Goal: Find specific page/section: Find specific page/section

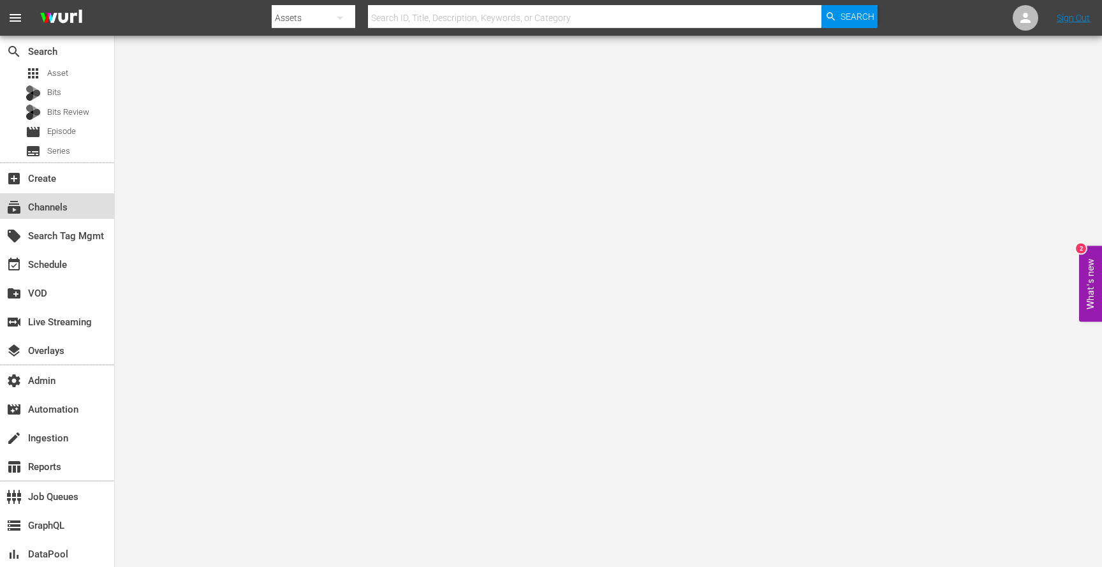
click at [58, 209] on div "subscriptions Channels" at bounding box center [35, 205] width 71 height 11
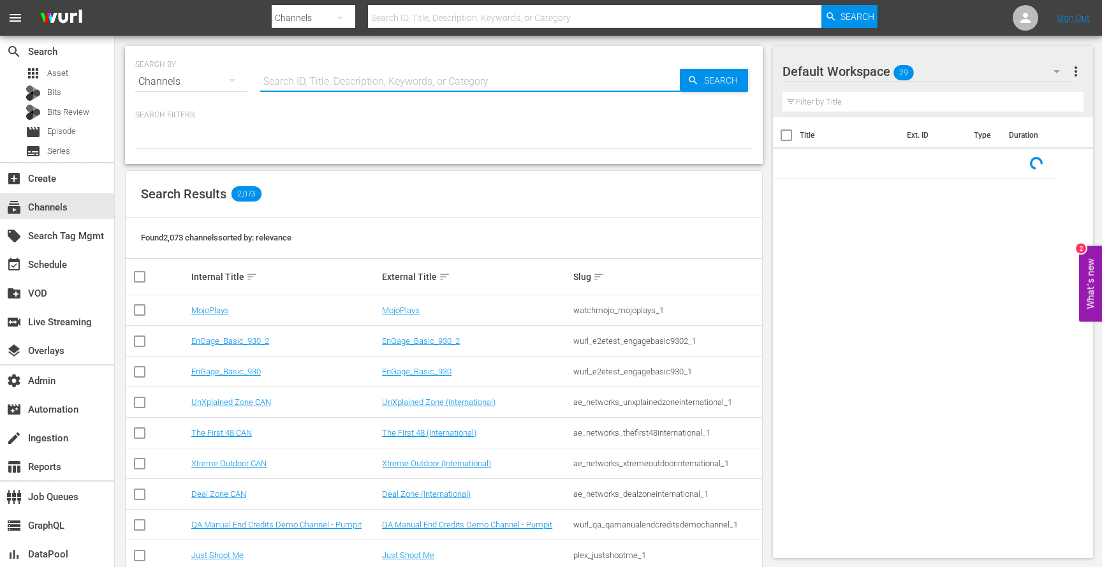
click at [311, 87] on input "text" at bounding box center [470, 81] width 420 height 31
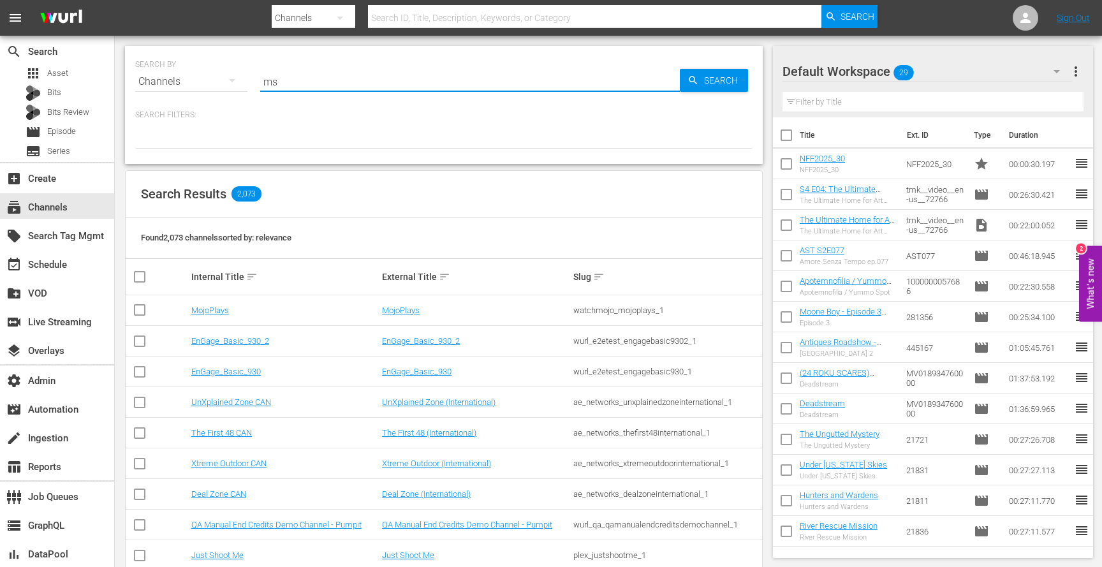
type input "msg"
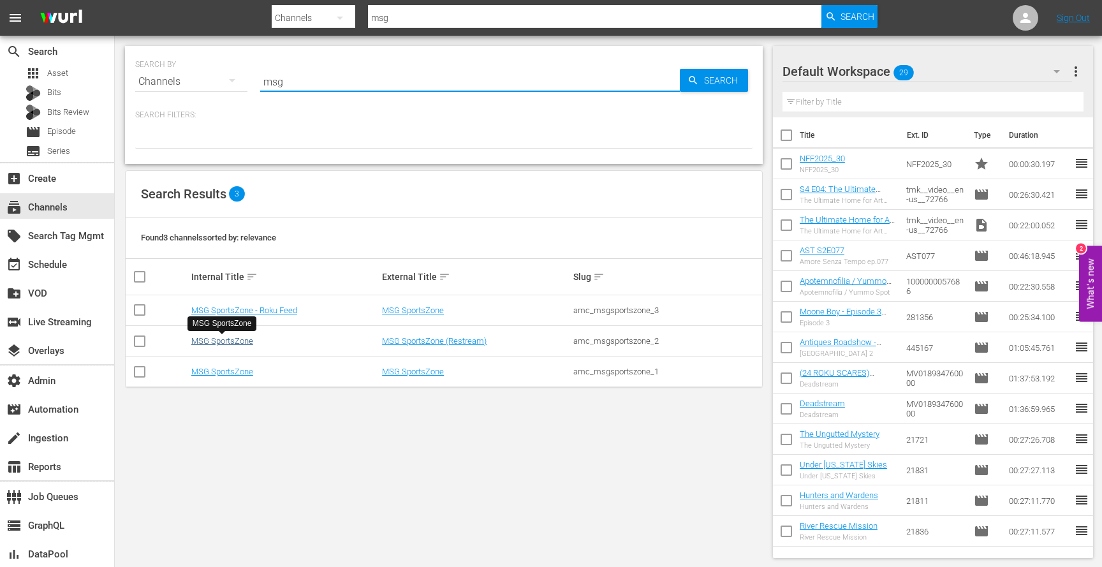
type input "msg"
click at [242, 343] on link "MSG SportsZone" at bounding box center [222, 341] width 62 height 10
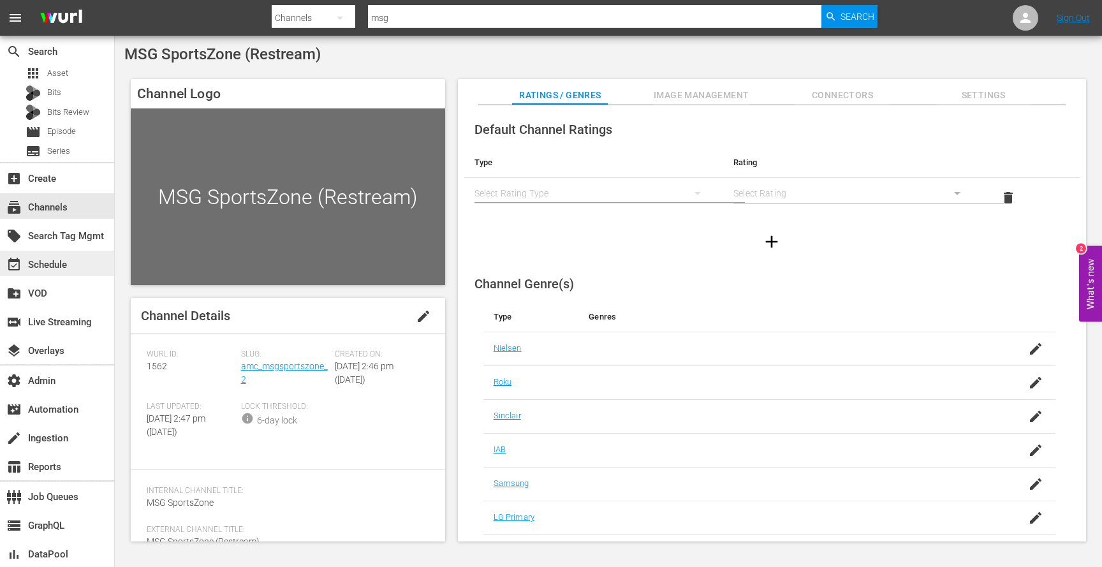
click at [57, 258] on div "event_available Schedule" at bounding box center [35, 262] width 71 height 11
